Goal: Transaction & Acquisition: Book appointment/travel/reservation

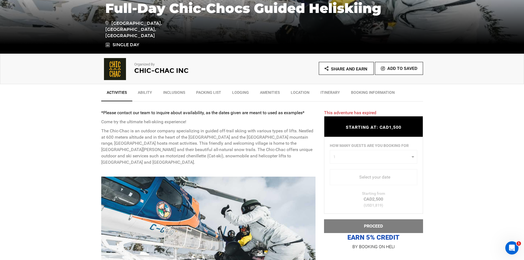
scroll to position [137, 0]
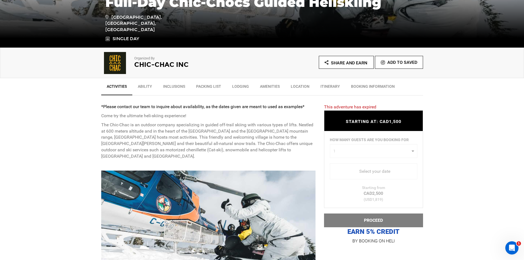
click at [373, 159] on div "HOW MANY GUESTS ARE YOU BOOKING FOR 1 0 1 2 0 1 2 Select your date You must boo…" at bounding box center [373, 169] width 99 height 77
click at [375, 154] on div "HOW MANY GUESTS ARE YOU BOOKING FOR 1 0 1 2 0 1 2 Select your date You must boo…" at bounding box center [373, 169] width 99 height 77
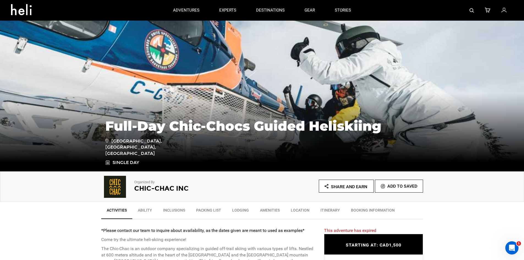
scroll to position [0, 0]
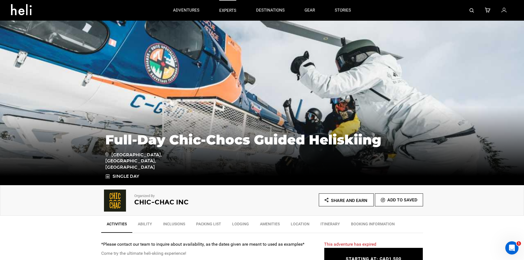
click at [225, 9] on p "experts" at bounding box center [227, 11] width 17 height 6
click at [471, 10] on img at bounding box center [471, 10] width 4 height 4
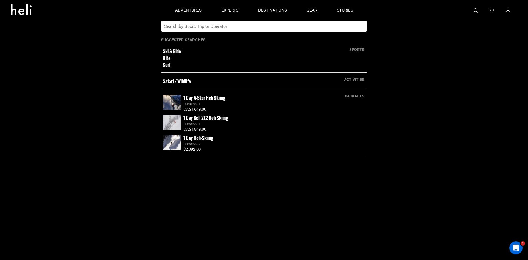
click at [250, 32] on app-search-panel "sports Ski & Ride Kite Surf activities Safari / Wildlife packages 1 Day A-Star …" at bounding box center [264, 140] width 528 height 239
click at [250, 28] on input "text" at bounding box center [258, 26] width 195 height 11
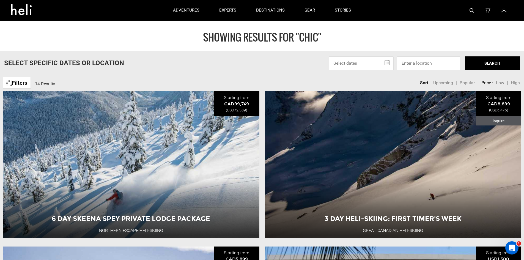
click at [467, 13] on div at bounding box center [437, 10] width 152 height 21
click at [468, 12] on div at bounding box center [437, 10] width 152 height 21
click at [469, 10] on img at bounding box center [471, 10] width 4 height 4
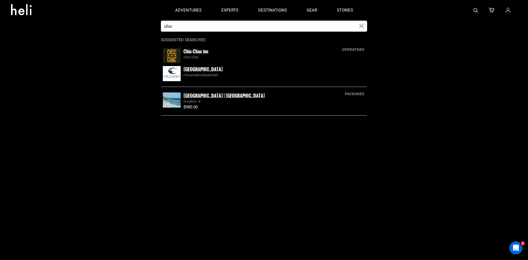
click at [274, 29] on input "chic" at bounding box center [258, 26] width 195 height 11
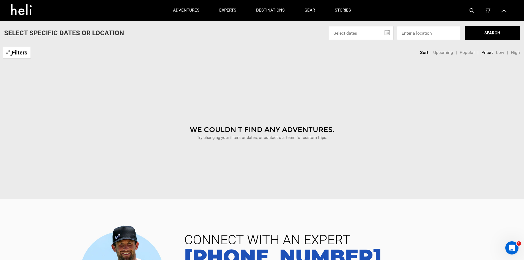
click at [469, 9] on div at bounding box center [437, 10] width 152 height 21
click at [471, 11] on img at bounding box center [471, 10] width 4 height 4
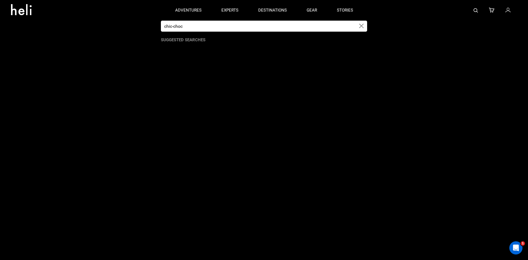
click at [250, 28] on input "chic-choc" at bounding box center [258, 26] width 195 height 11
click at [180, 28] on input "chic-choc" at bounding box center [258, 26] width 195 height 11
type input "chic-chac"
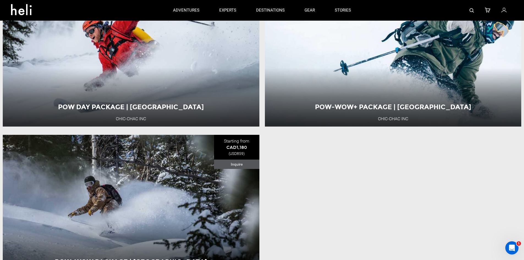
scroll to position [110, 0]
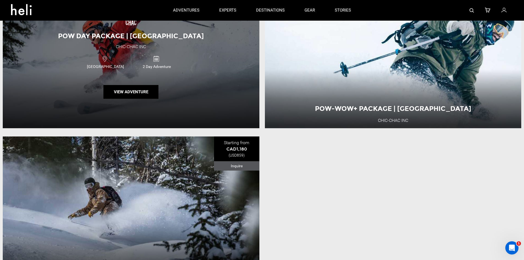
click at [152, 46] on div "Pow Day Package | Murdochville Chic-Chac inc [GEOGRAPHIC_DATA] 2 Day Adventure …" at bounding box center [131, 54] width 256 height 147
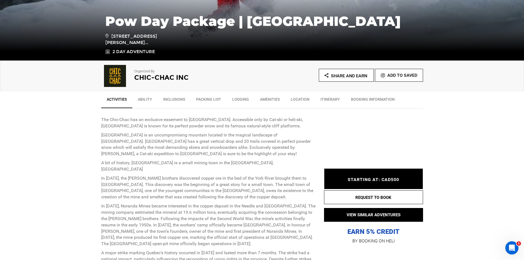
scroll to position [137, 0]
